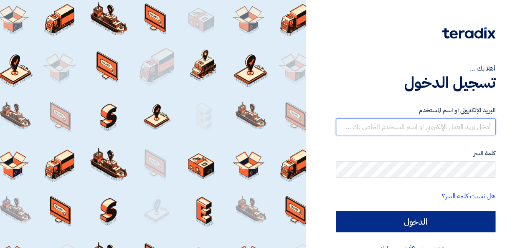
type input "[EMAIL_ADDRESS][DOMAIN_NAME]"
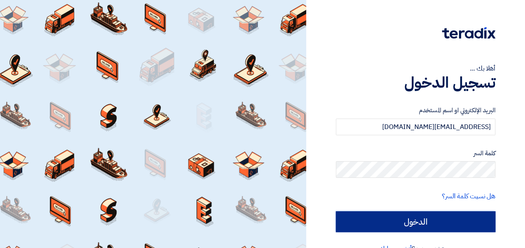
click at [440, 212] on input "الدخول" at bounding box center [416, 221] width 160 height 21
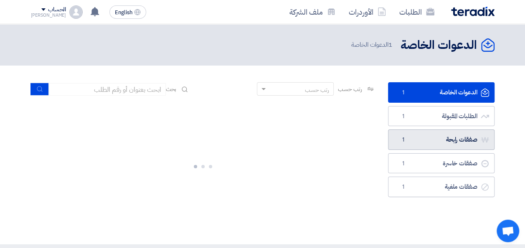
click at [431, 140] on link "صفقات رابحة صفقات رابحة 1" at bounding box center [441, 140] width 107 height 20
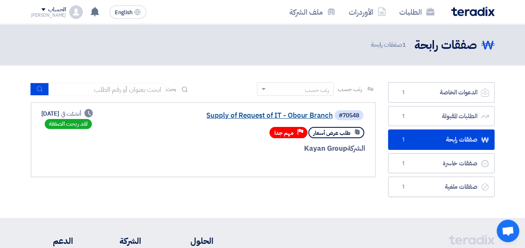
click at [260, 114] on link "Supply of Request of IT - Obour Branch" at bounding box center [249, 116] width 167 height 8
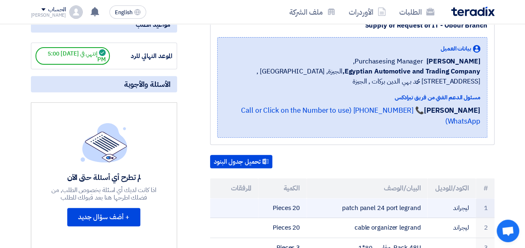
scroll to position [209, 0]
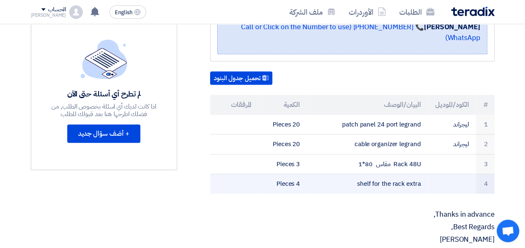
drag, startPoint x: 357, startPoint y: 169, endPoint x: 422, endPoint y: 173, distance: 65.7
click at [422, 174] on td "shelf for the rack extra" at bounding box center [367, 184] width 121 height 20
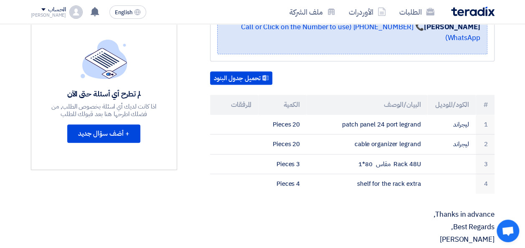
drag, startPoint x: 422, startPoint y: 173, endPoint x: 418, endPoint y: 185, distance: 12.6
click at [418, 185] on div "Supply of Request of IT - Obour Branch بيانات العميل [PERSON_NAME] Purchasesing…" at bounding box center [342, 244] width 318 height 628
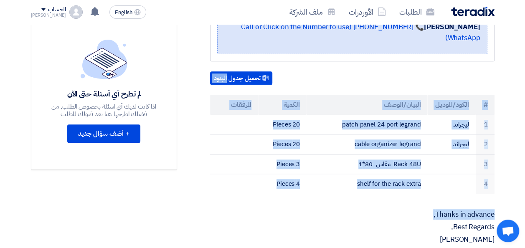
drag, startPoint x: 424, startPoint y: 185, endPoint x: 287, endPoint y: 69, distance: 178.8
click at [287, 69] on div "Supply of Request of IT - Obour Branch بيانات العميل [PERSON_NAME] Purchasesing…" at bounding box center [342, 244] width 318 height 628
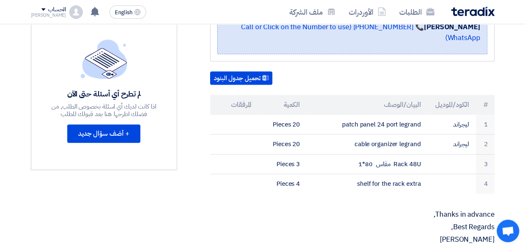
drag, startPoint x: 287, startPoint y: 69, endPoint x: 332, endPoint y: 64, distance: 44.5
click at [332, 71] on div "تحميل جدول البنود" at bounding box center [352, 77] width 285 height 13
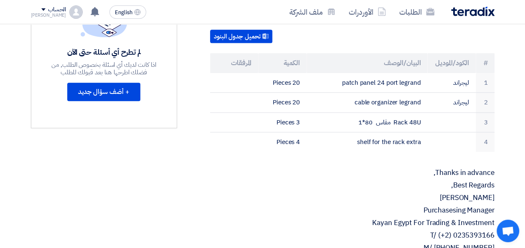
scroll to position [167, 0]
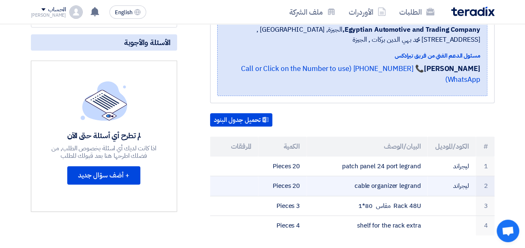
drag, startPoint x: 271, startPoint y: 152, endPoint x: 477, endPoint y: 181, distance: 208.4
click at [477, 181] on tbody "1 ل[GEOGRAPHIC_DATA] patch panel 24 port legrand 20 Pieces 2 ل[GEOGRAPHIC_DATA]…" at bounding box center [352, 196] width 285 height 79
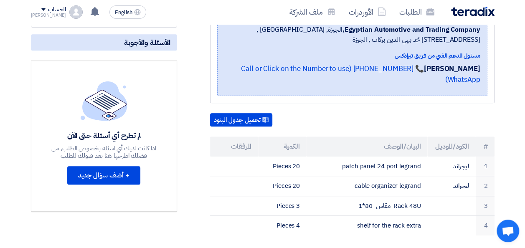
drag, startPoint x: 477, startPoint y: 181, endPoint x: 503, endPoint y: 160, distance: 32.8
drag, startPoint x: 503, startPoint y: 160, endPoint x: 314, endPoint y: 139, distance: 190.1
click at [350, 113] on div "تحميل جدول البنود" at bounding box center [352, 119] width 285 height 13
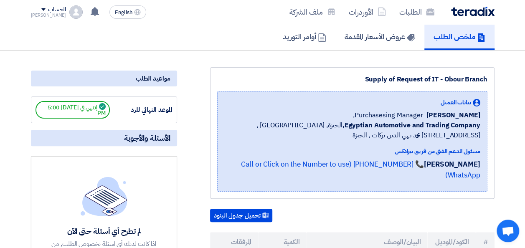
scroll to position [0, 0]
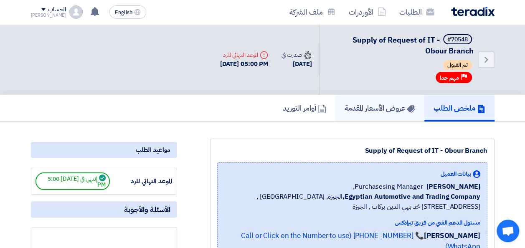
click at [379, 107] on h5 "عروض الأسعار المقدمة" at bounding box center [380, 108] width 71 height 10
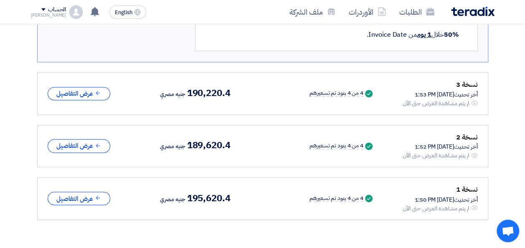
scroll to position [595, 0]
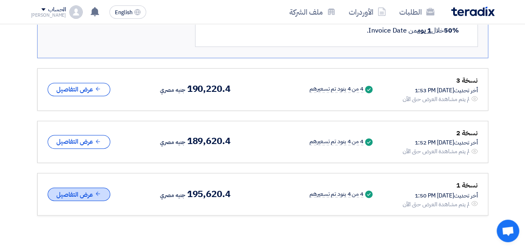
click at [84, 192] on button "عرض التفاصيل" at bounding box center [79, 195] width 63 height 14
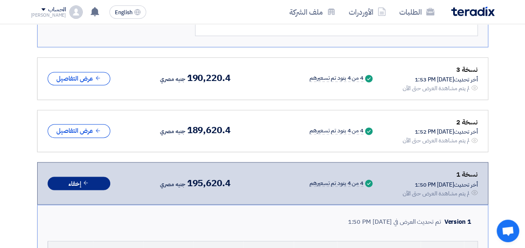
scroll to position [606, 0]
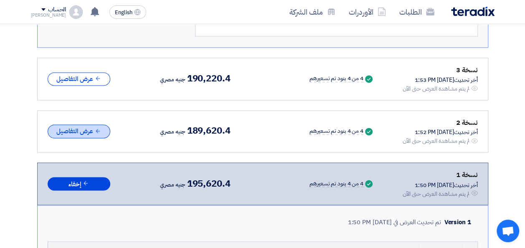
click at [85, 127] on button "عرض التفاصيل" at bounding box center [79, 132] width 63 height 14
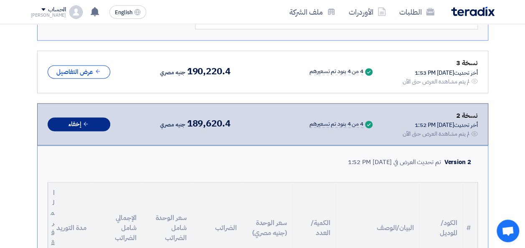
scroll to position [570, 0]
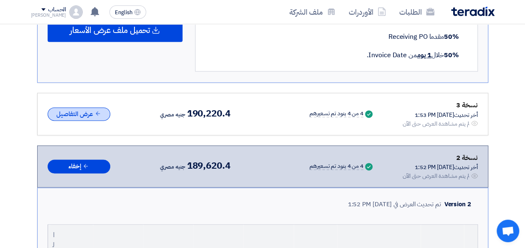
click at [84, 116] on button "عرض التفاصيل" at bounding box center [79, 114] width 63 height 14
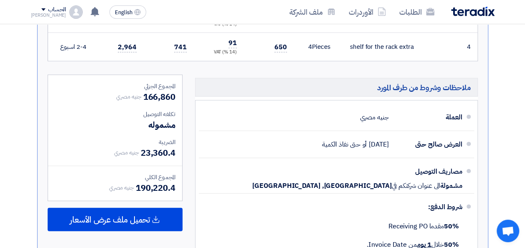
scroll to position [886, 0]
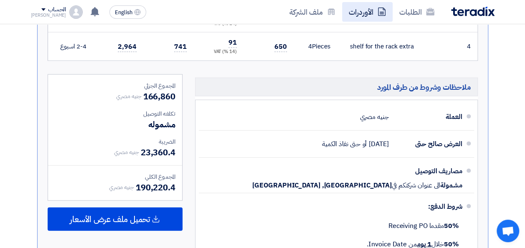
click at [354, 14] on link "الأوردرات" at bounding box center [367, 12] width 51 height 20
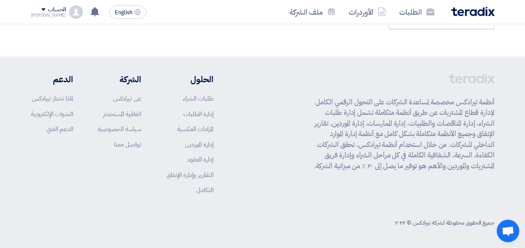
scroll to position [0, 0]
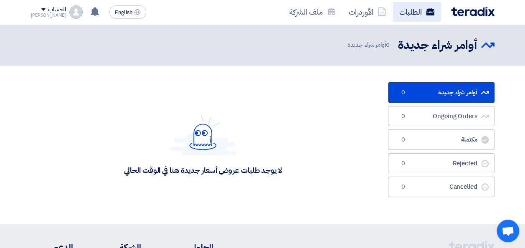
click at [425, 5] on link "الطلبات" at bounding box center [417, 12] width 48 height 20
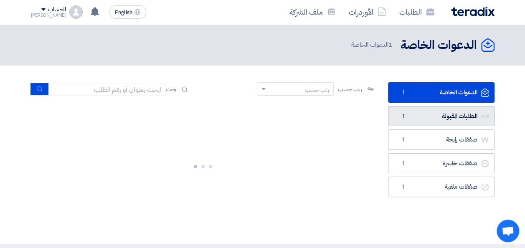
click at [472, 120] on link "الطلبات المقبولة الطلبات المقبولة 1" at bounding box center [441, 116] width 107 height 20
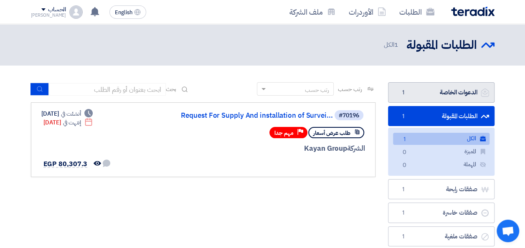
click at [423, 87] on link "الدعوات الخاصة الدعوات الخاصة 1" at bounding box center [441, 92] width 107 height 20
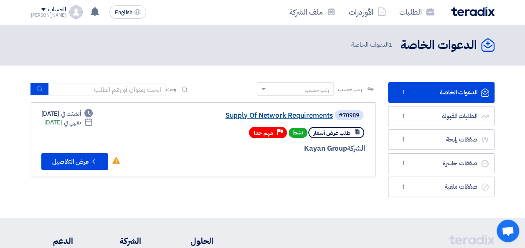
click at [301, 116] on link "Supply Of Network Requirements" at bounding box center [249, 116] width 167 height 8
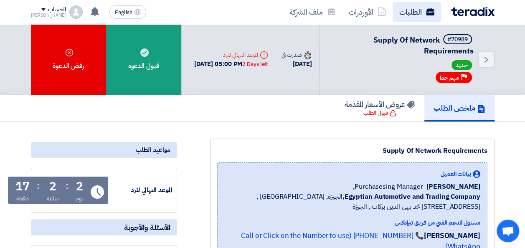
click at [423, 18] on link "الطلبات" at bounding box center [417, 12] width 48 height 20
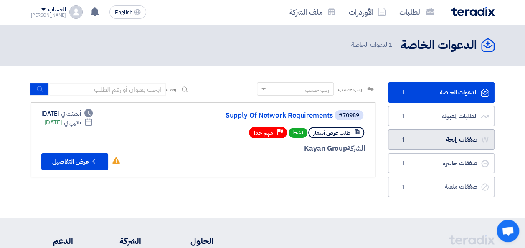
click at [441, 135] on link "صفقات رابحة صفقات رابحة 1" at bounding box center [441, 140] width 107 height 20
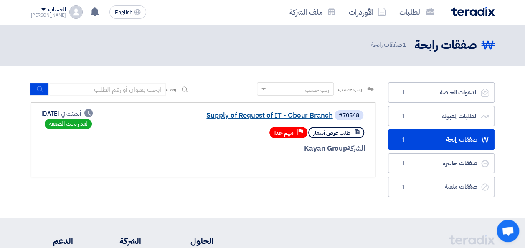
click at [297, 113] on link "Supply of Request of IT - Obour Branch" at bounding box center [249, 116] width 167 height 8
